Goal: Information Seeking & Learning: Learn about a topic

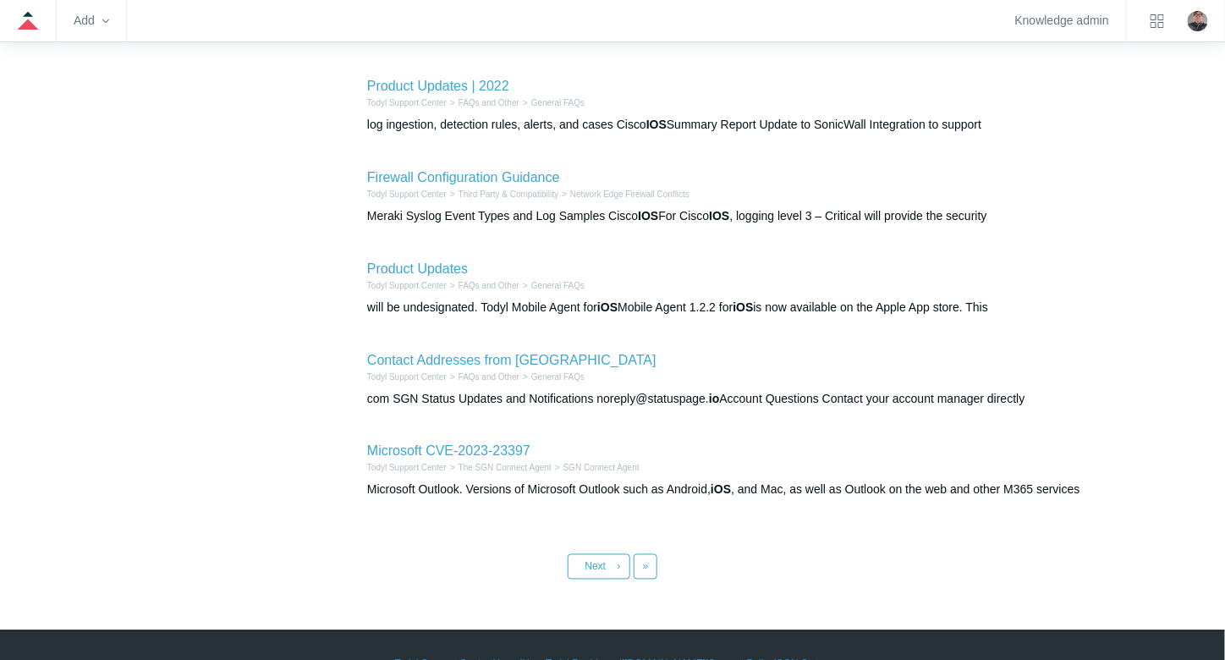
scroll to position [671, 0]
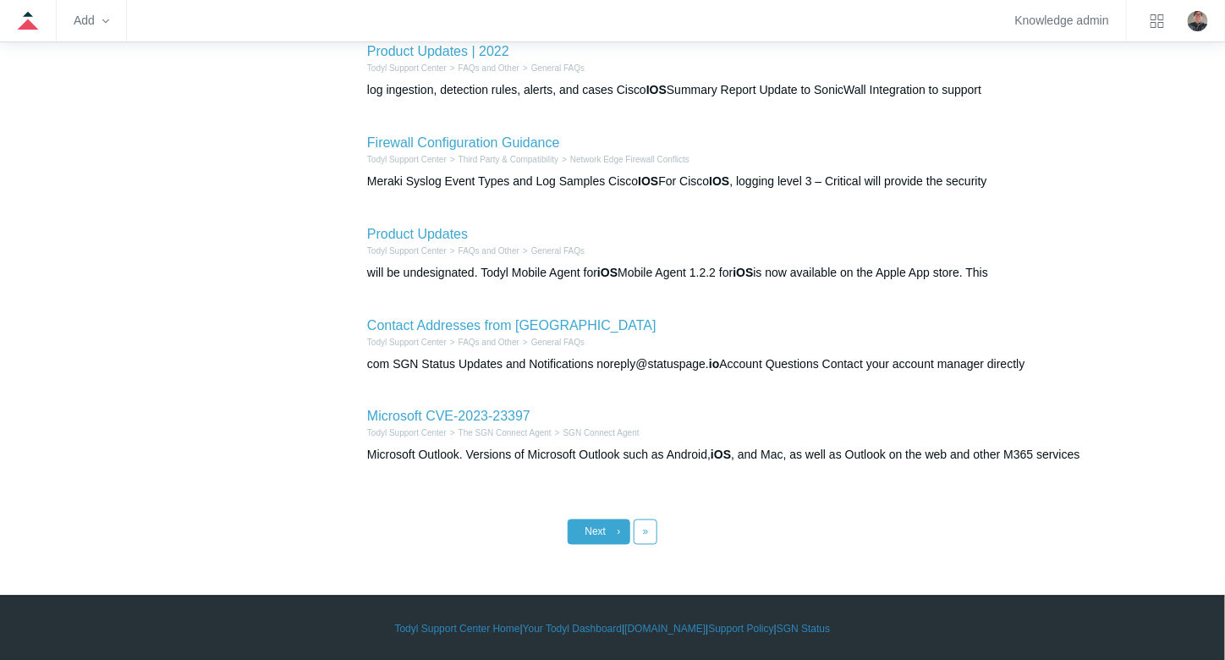
click at [584, 529] on link "Next ›" at bounding box center [599, 532] width 63 height 25
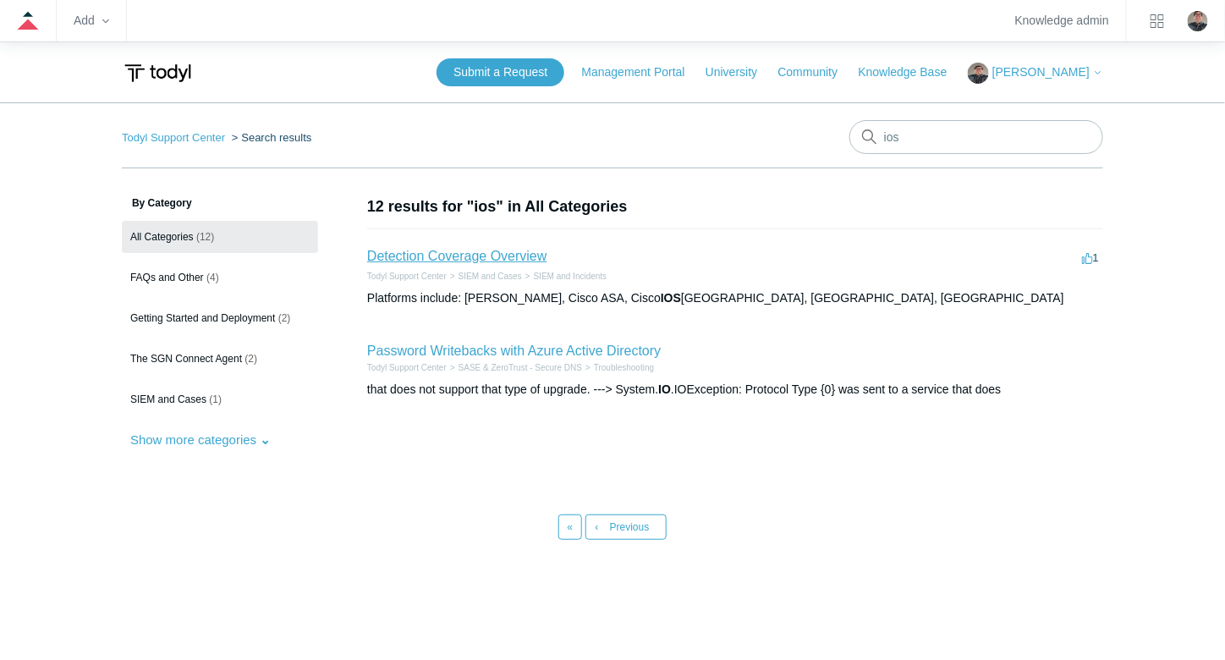
click at [492, 254] on link "Detection Coverage Overview" at bounding box center [457, 256] width 180 height 14
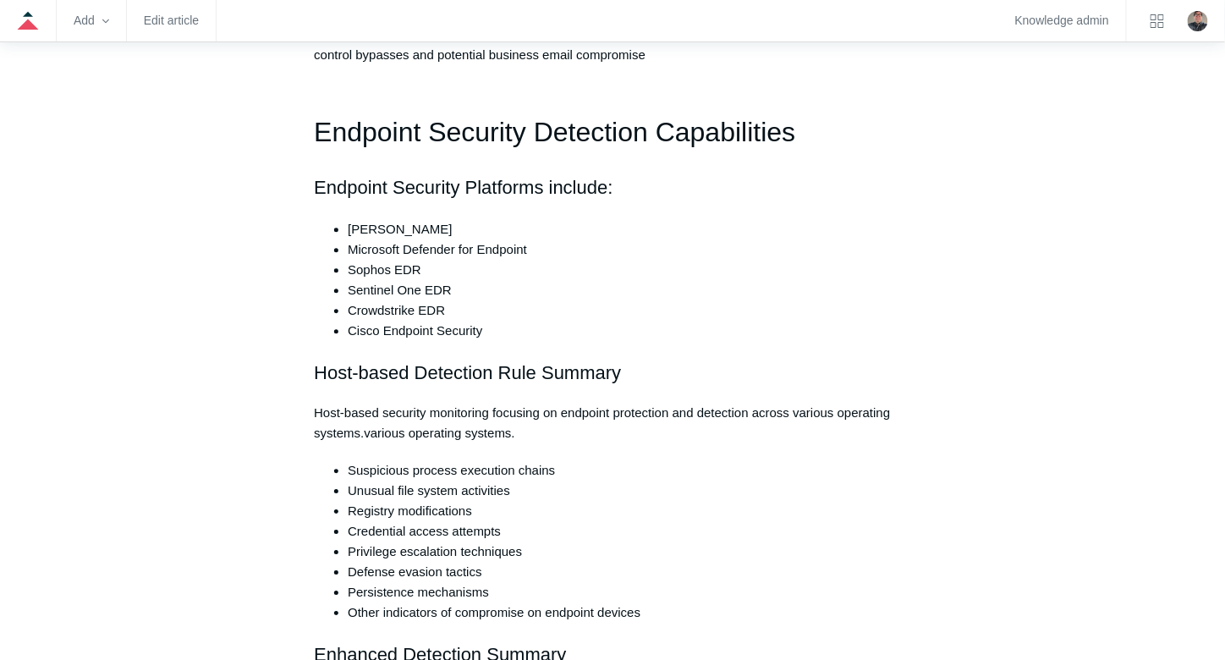
scroll to position [3676, 0]
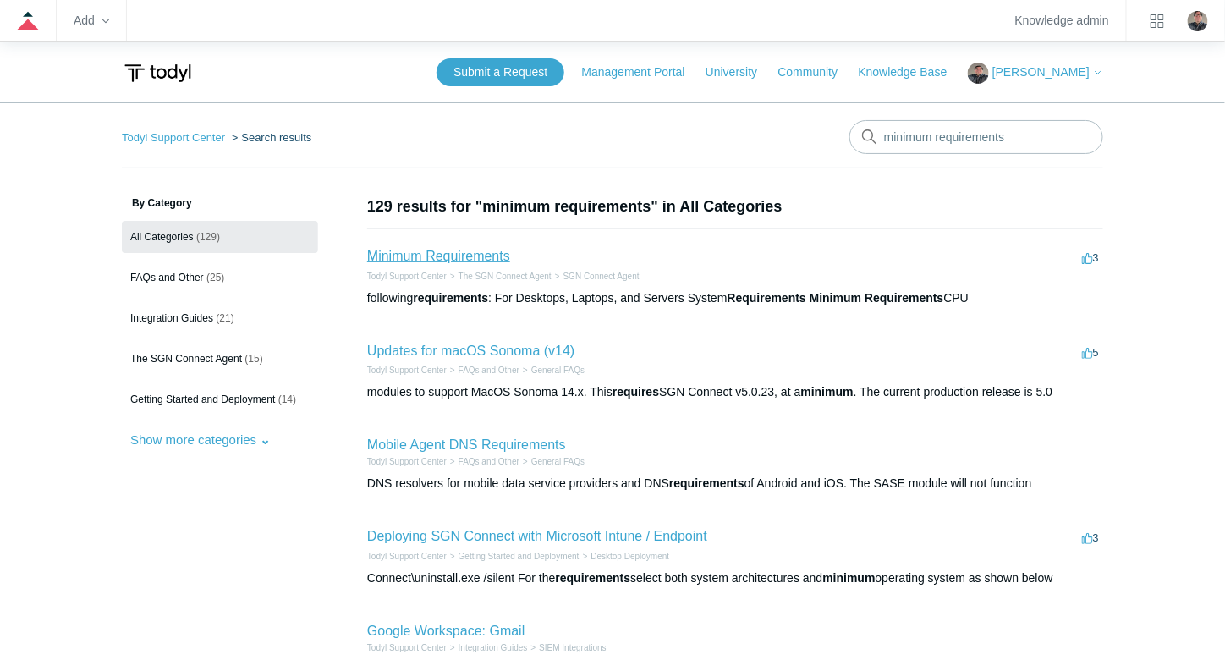
click at [470, 254] on link "Minimum Requirements" at bounding box center [438, 256] width 143 height 14
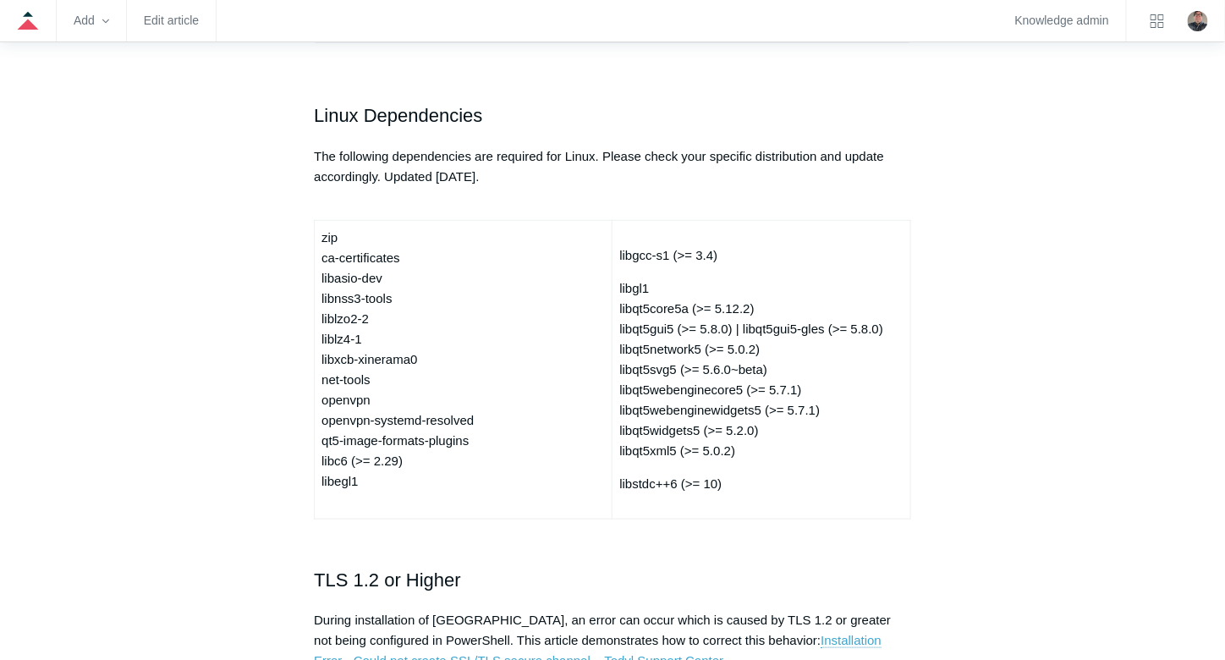
scroll to position [369, 0]
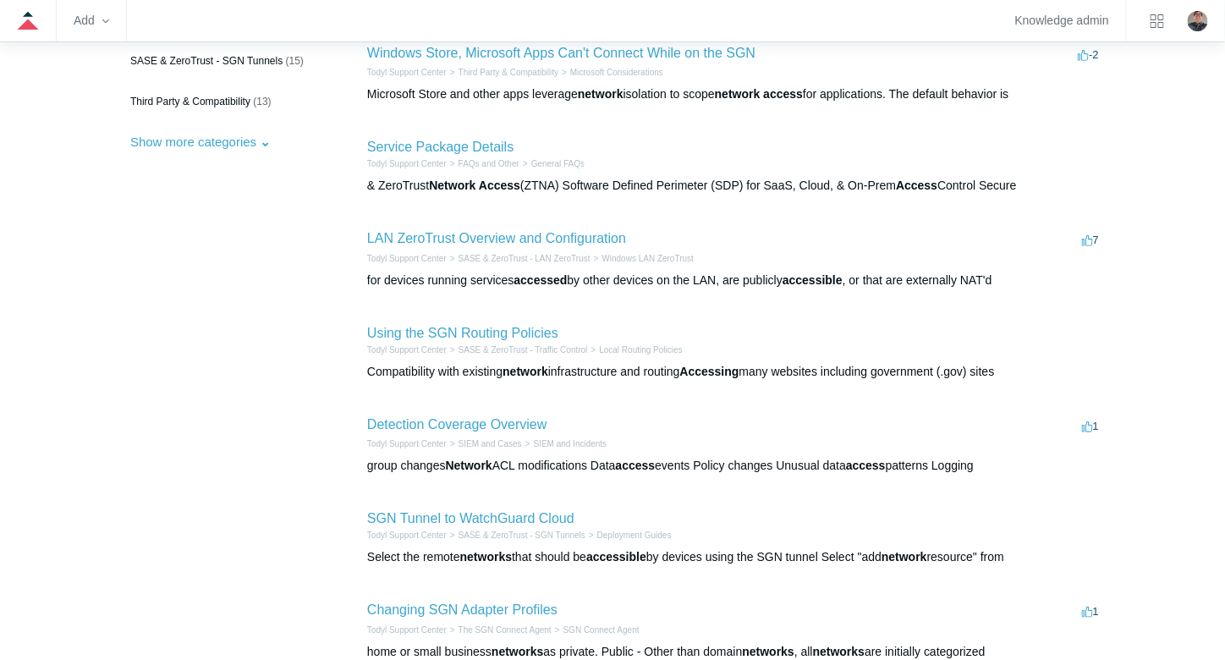
scroll to position [525, 0]
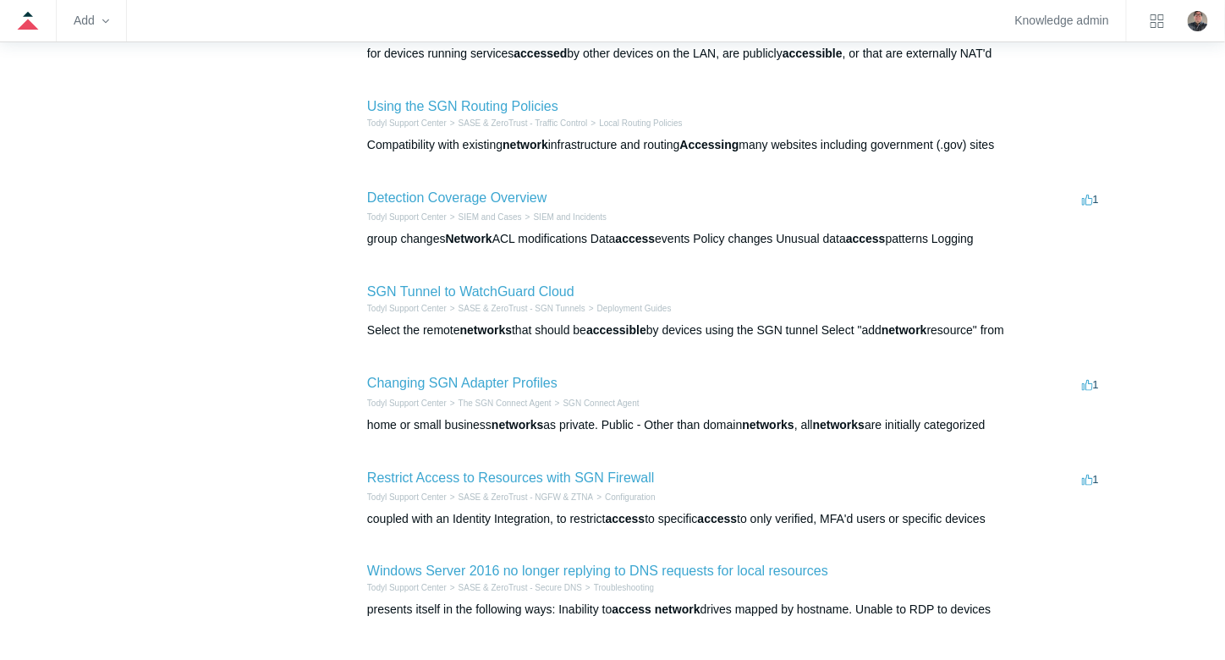
click at [342, 505] on div "By Category All Categories (162) Integration Guides (37) FAQs and Other (33) SA…" at bounding box center [613, 164] width 982 height 987
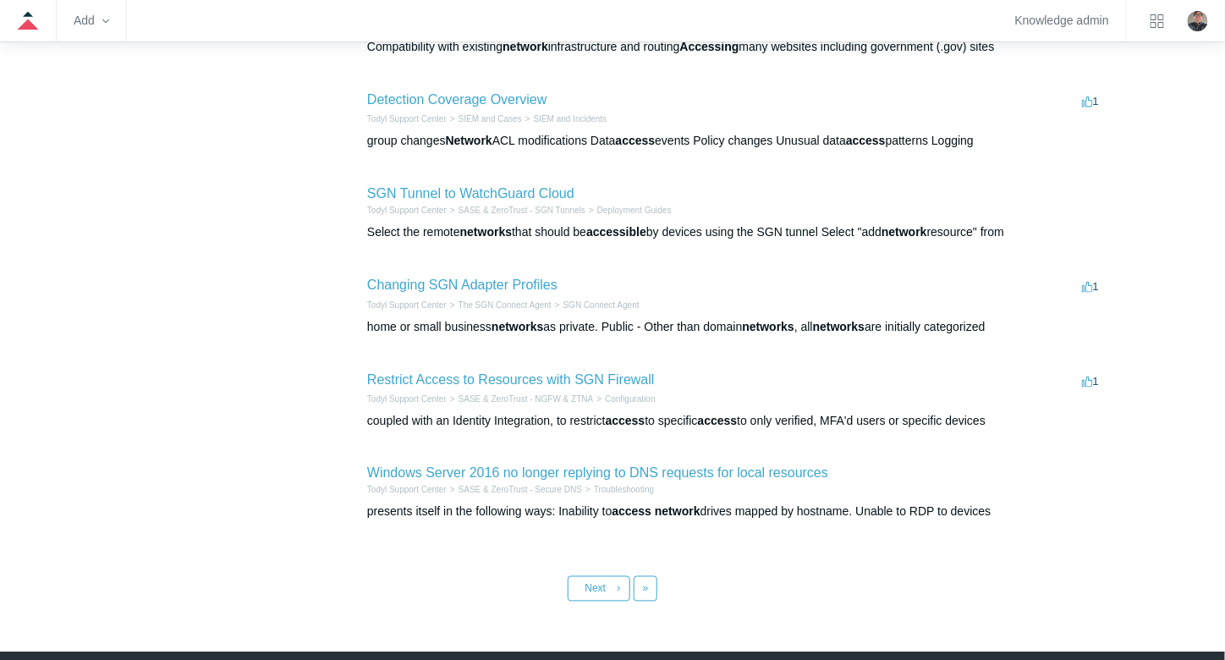
scroll to position [679, 0]
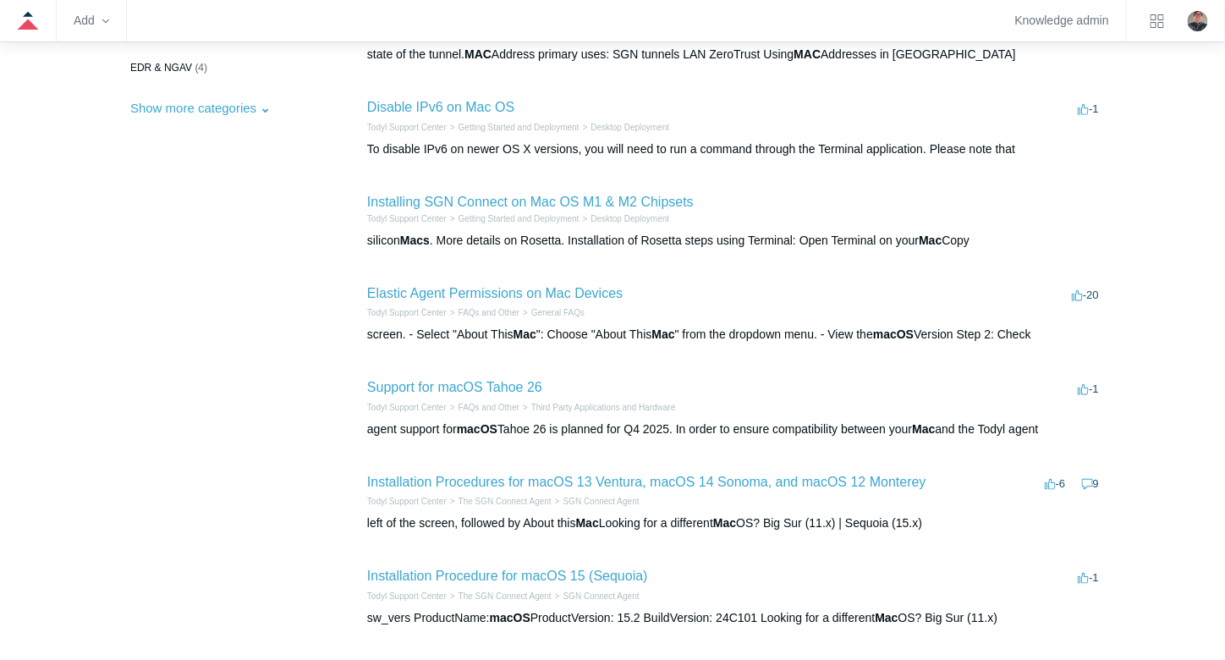
scroll to position [525, 0]
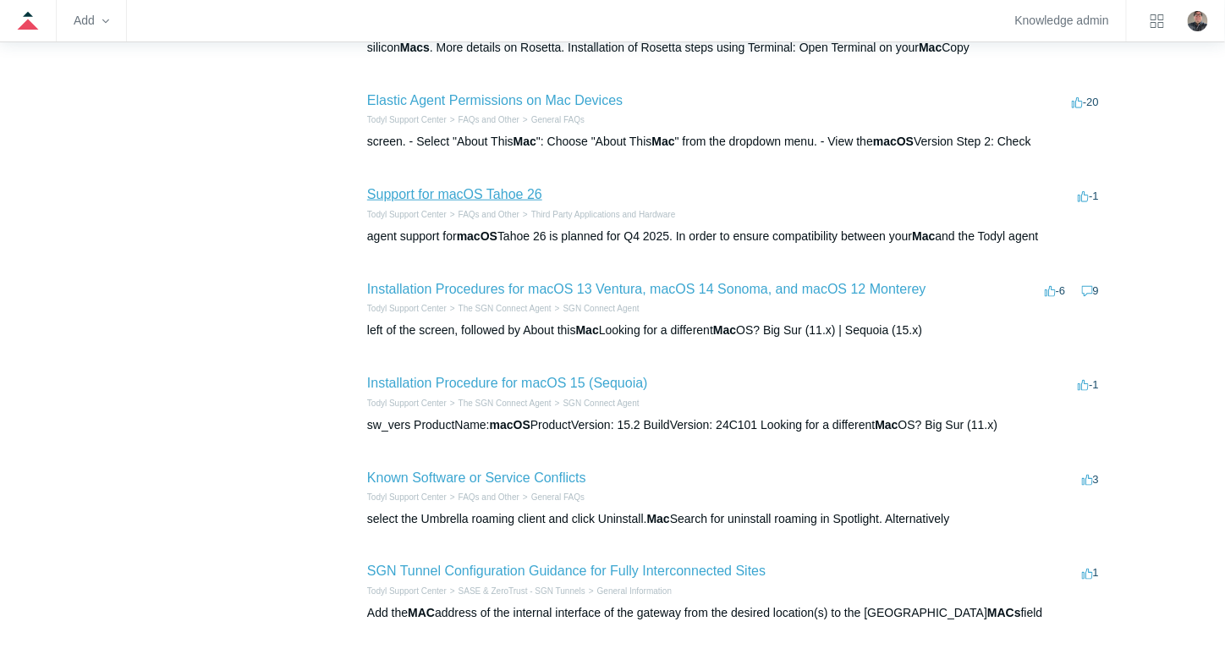
click at [451, 191] on link "Support for macOS Tahoe 26" at bounding box center [454, 194] width 175 height 14
click at [398, 377] on link "Installation Procedure for macOS 15 (Sequoia)" at bounding box center [507, 383] width 281 height 14
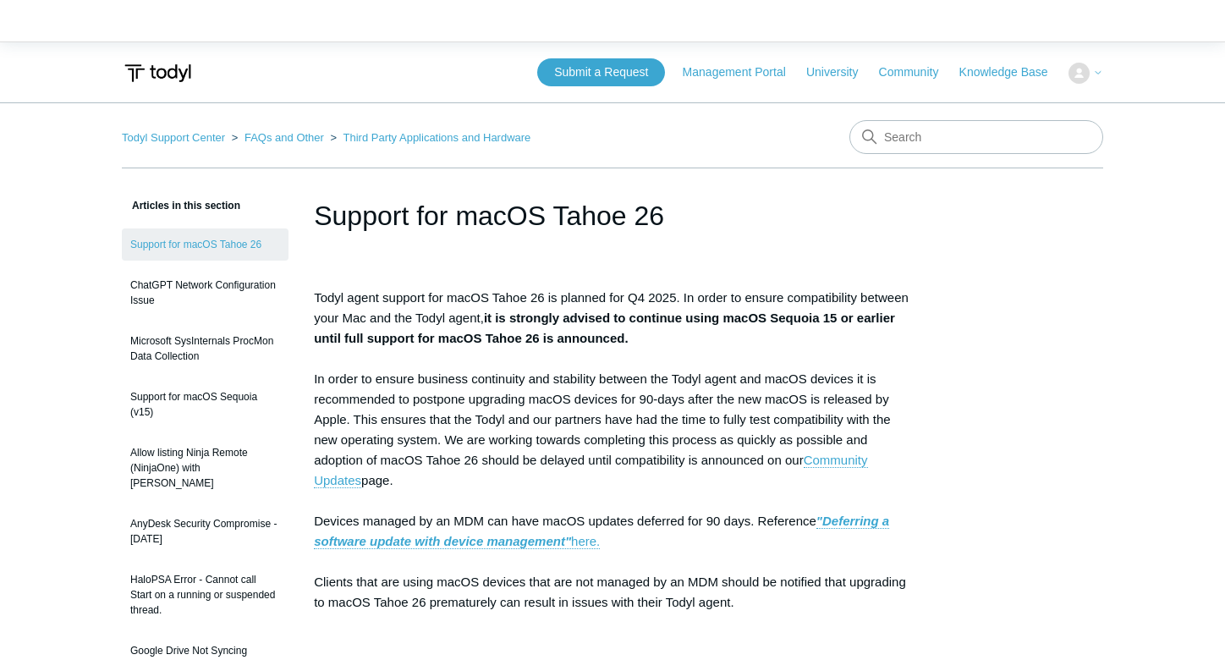
scroll to position [577, 0]
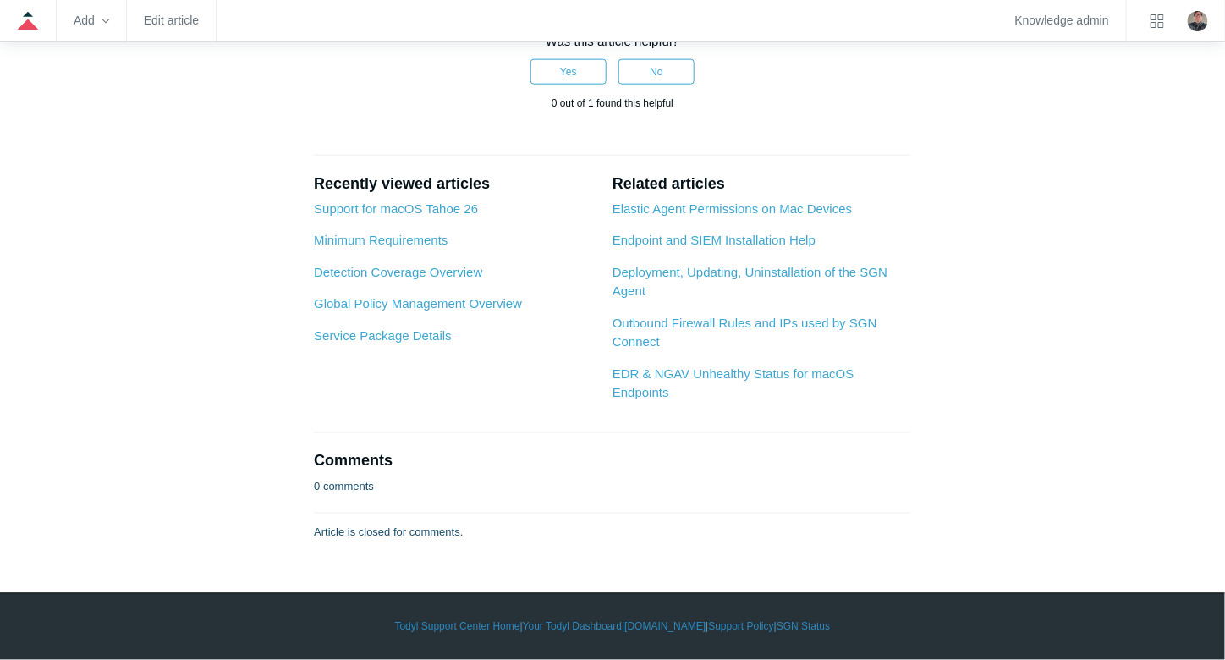
scroll to position [5605, 0]
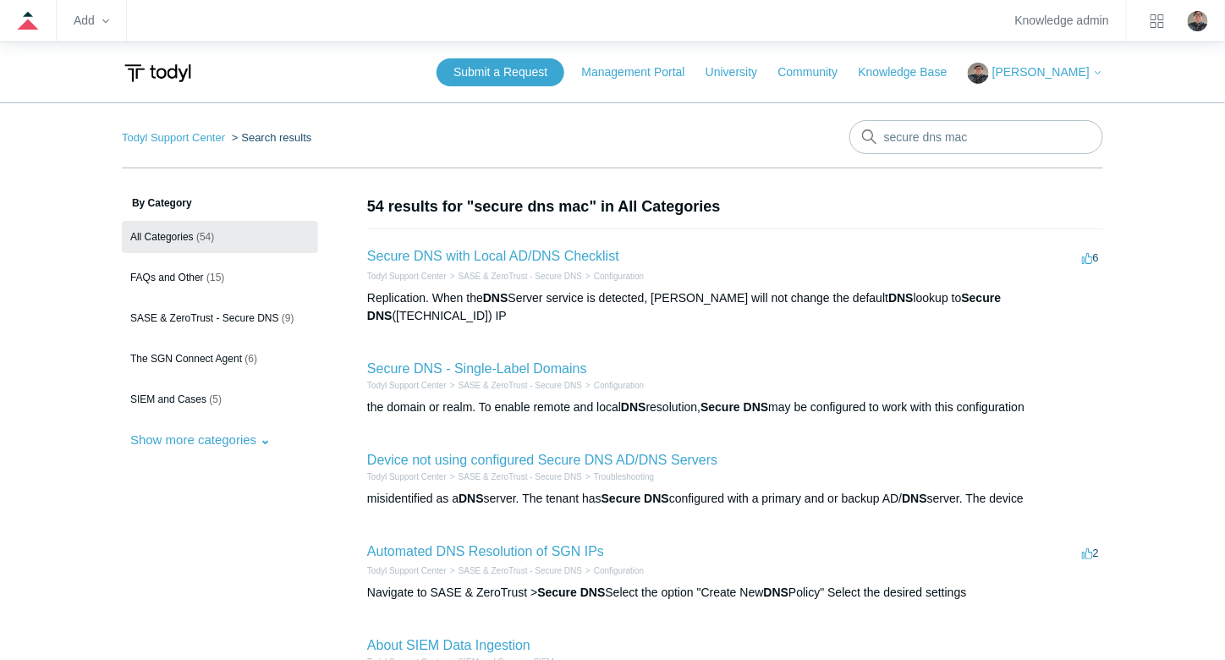
click at [609, 399] on div "the domain or realm. To enable remote and local DNS resolution, Secure DNS may …" at bounding box center [735, 408] width 736 height 18
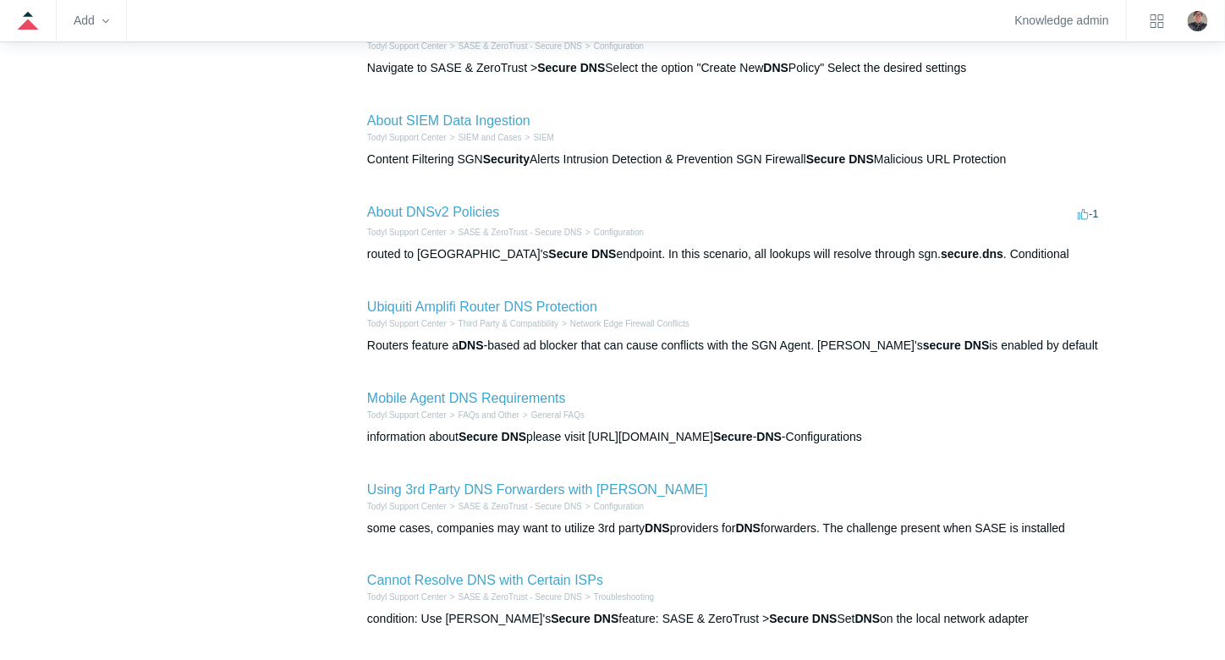
scroll to position [671, 0]
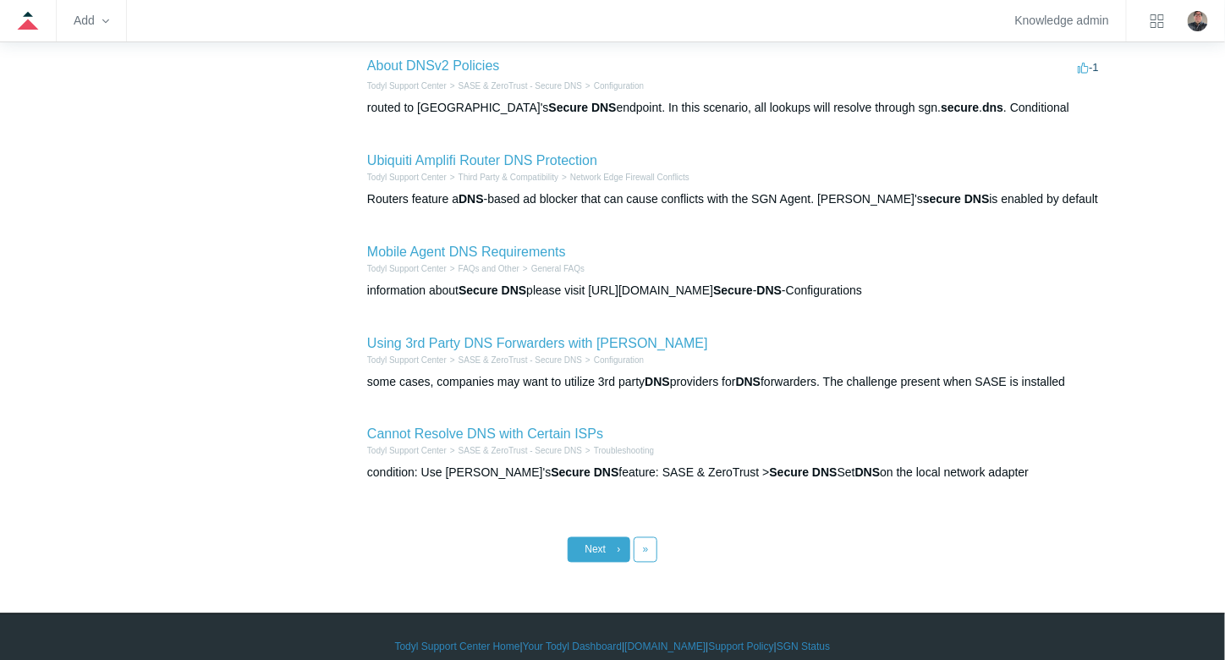
click at [602, 544] on span "Next" at bounding box center [596, 550] width 21 height 12
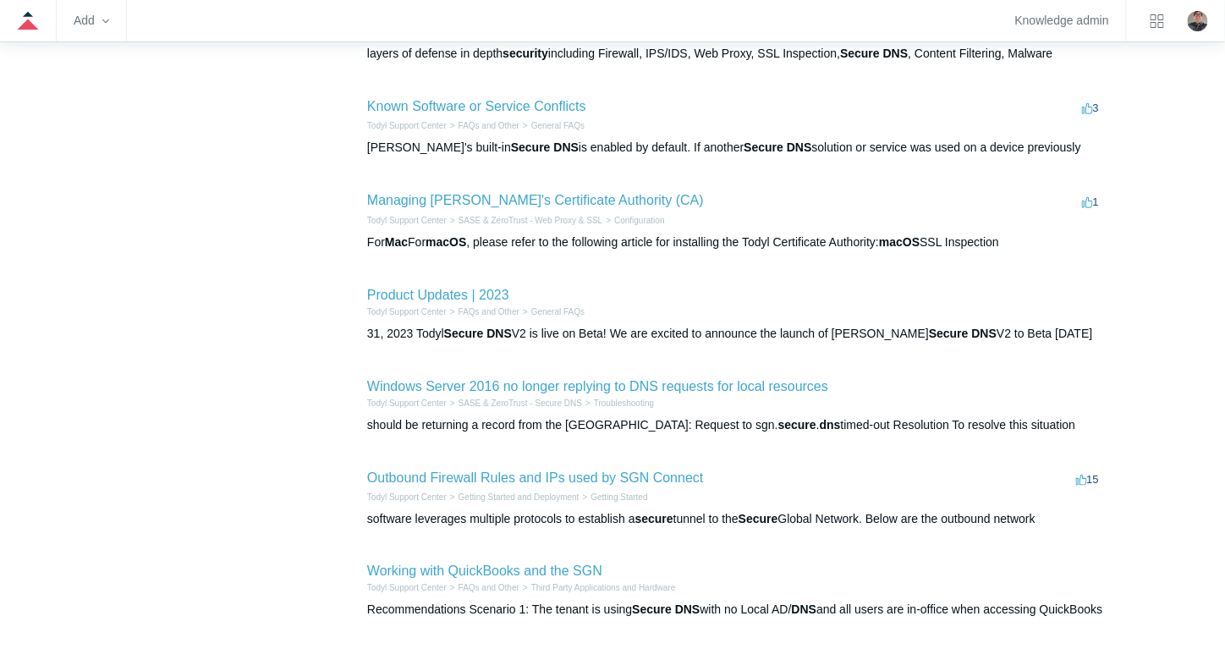
scroll to position [697, 0]
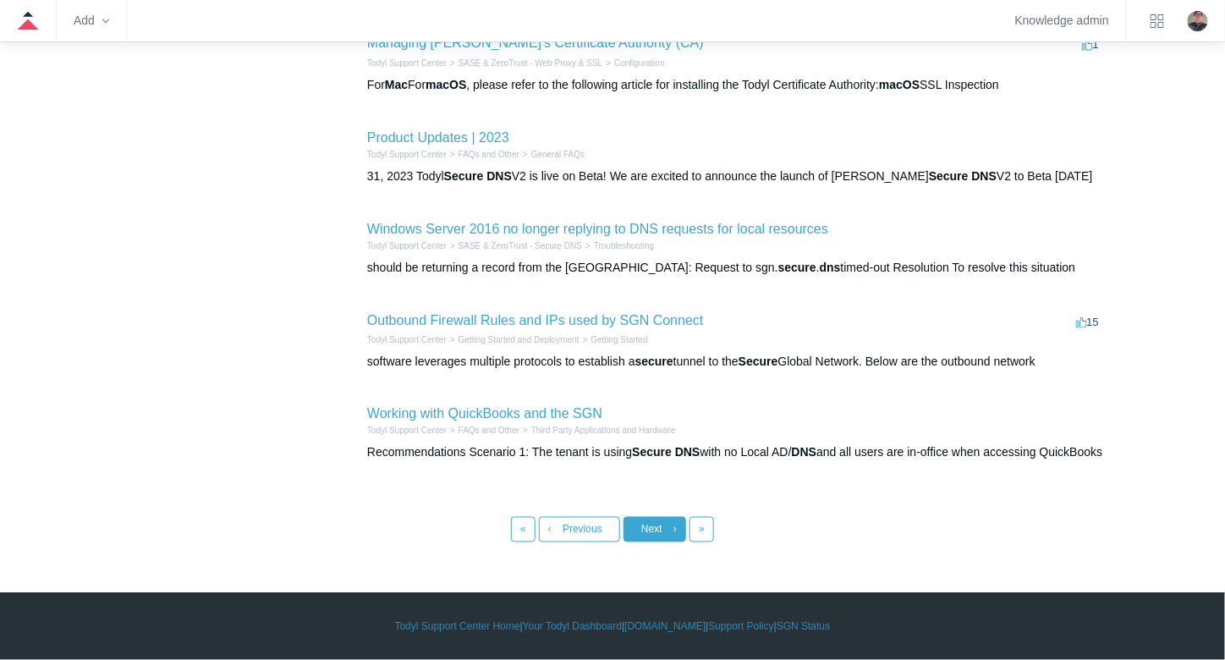
click at [648, 525] on span "Next" at bounding box center [651, 530] width 21 height 12
